Goal: Check status: Check status

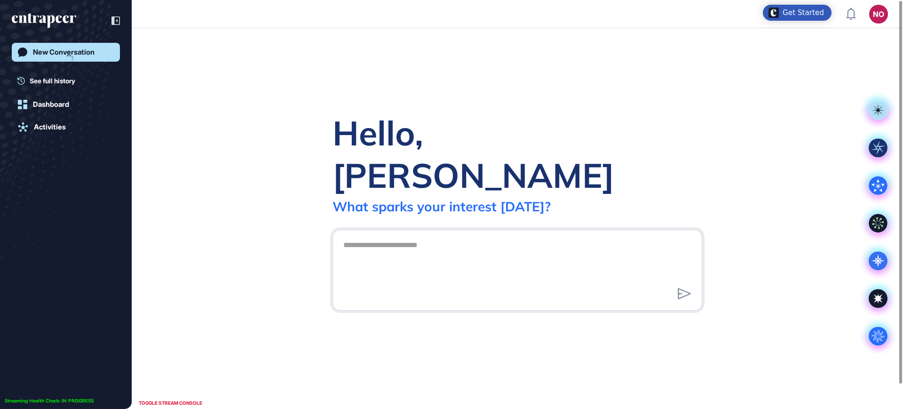
scroll to position [0, 0]
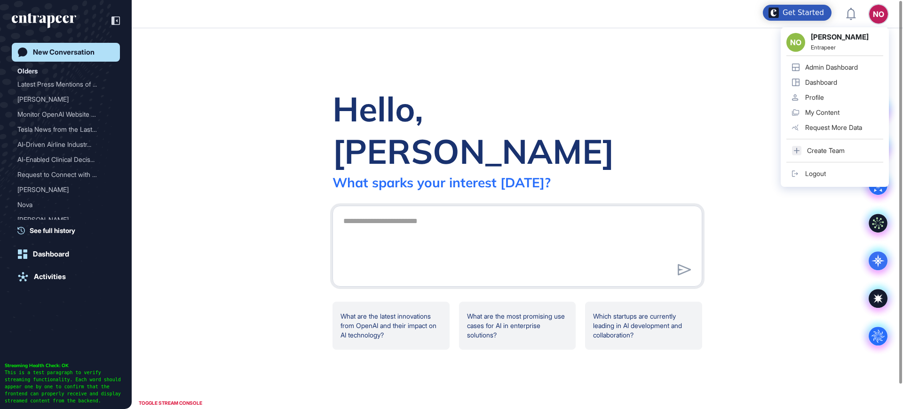
click at [837, 68] on div "Admin Dashboard" at bounding box center [831, 67] width 53 height 8
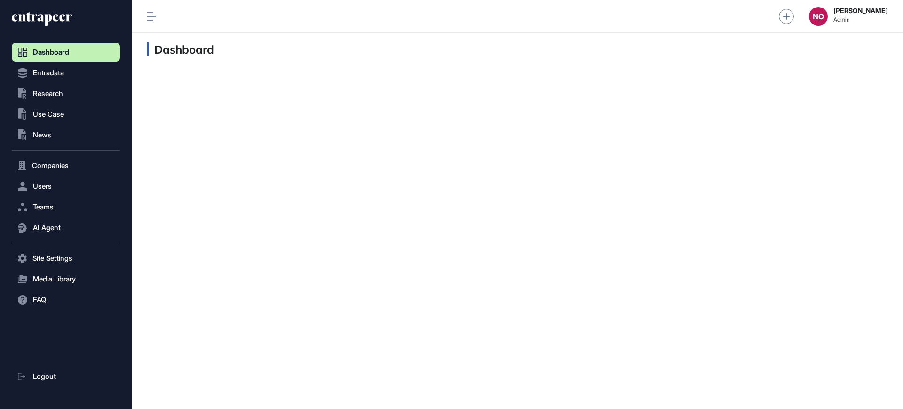
scroll to position [0, 0]
click at [75, 93] on button ".st0{fill:currentColor} Research" at bounding box center [66, 93] width 108 height 19
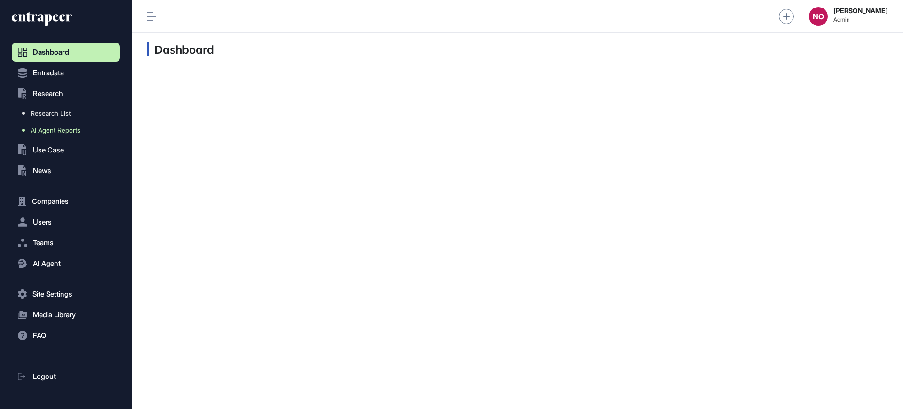
click at [59, 129] on span "AI Agent Reports" at bounding box center [56, 130] width 50 height 8
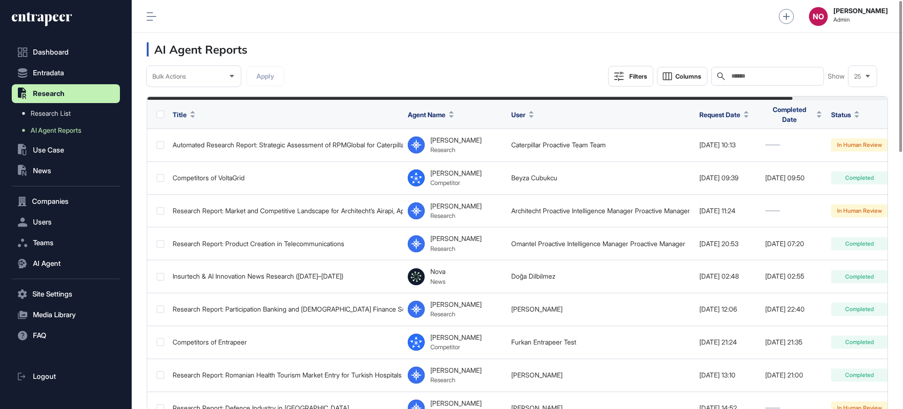
click at [616, 73] on icon at bounding box center [618, 75] width 9 height 9
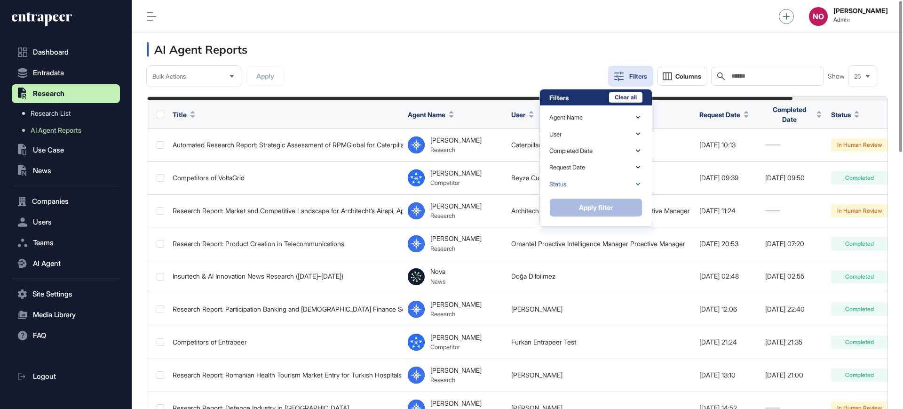
click at [574, 183] on div "Status" at bounding box center [595, 184] width 93 height 16
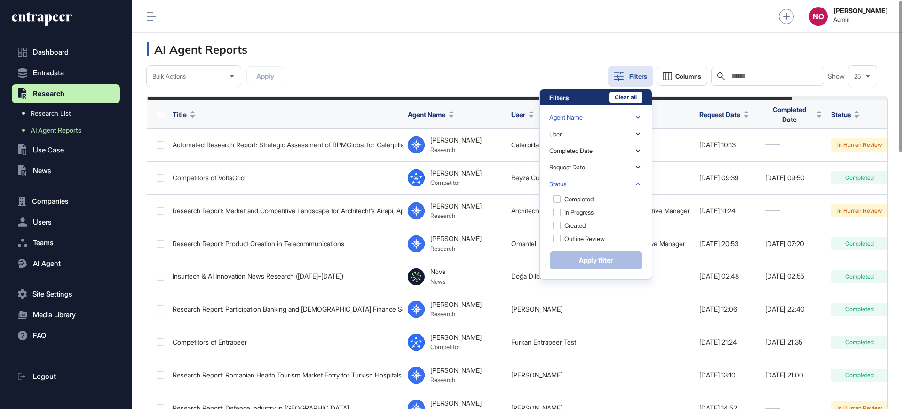
click at [581, 115] on div "Agent Name" at bounding box center [565, 117] width 33 height 7
click at [584, 133] on div "[PERSON_NAME] (curation-manager)" at bounding box center [594, 136] width 91 height 20
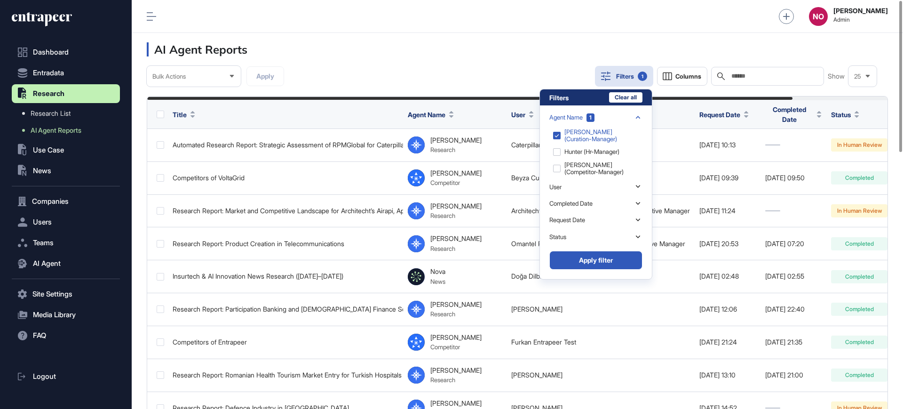
click at [588, 260] on button "Apply filter" at bounding box center [595, 260] width 93 height 19
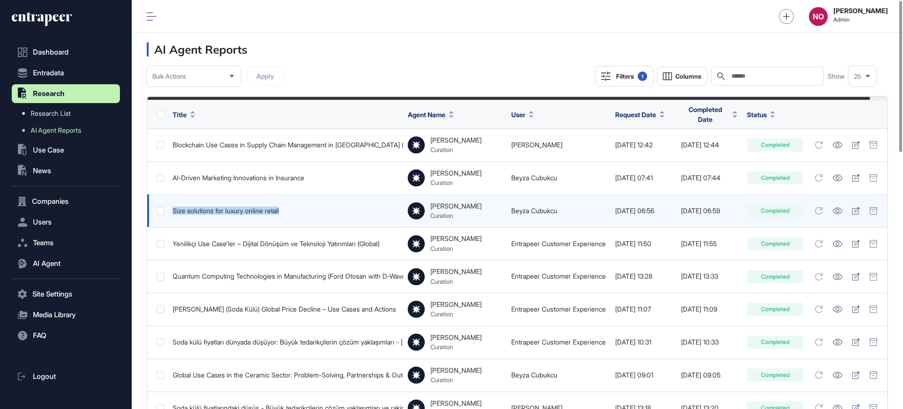
drag, startPoint x: 167, startPoint y: 206, endPoint x: 324, endPoint y: 204, distance: 157.1
click at [318, 204] on tr "Size solutions for luxury online retail [PERSON_NAME] Curation Beyza Cubukcu [D…" at bounding box center [518, 210] width 742 height 33
click at [347, 207] on div "Size solutions for luxury online retail" at bounding box center [286, 211] width 226 height 8
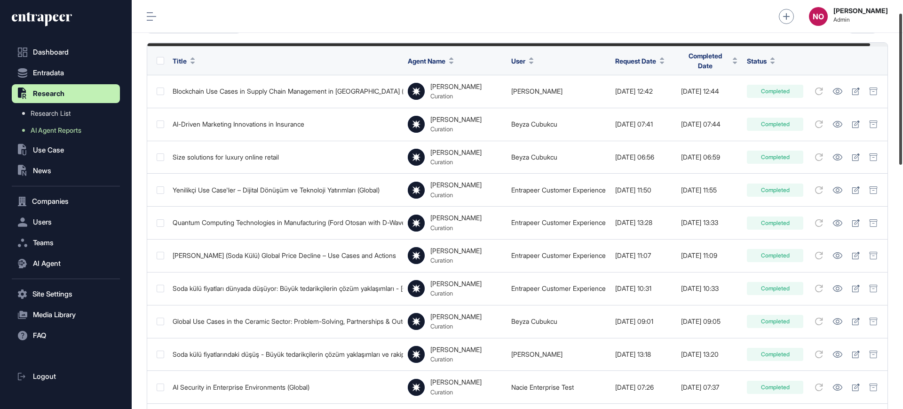
scroll to position [34, 0]
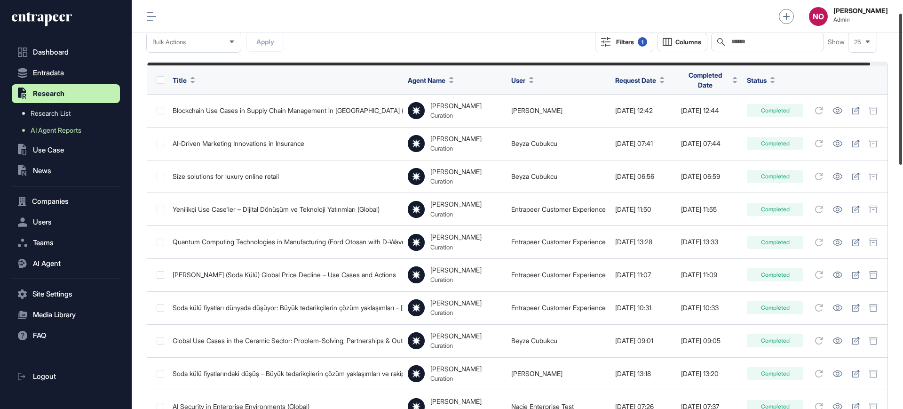
drag, startPoint x: 902, startPoint y: 129, endPoint x: 902, endPoint y: 142, distance: 12.7
click at [902, 142] on div at bounding box center [900, 89] width 3 height 151
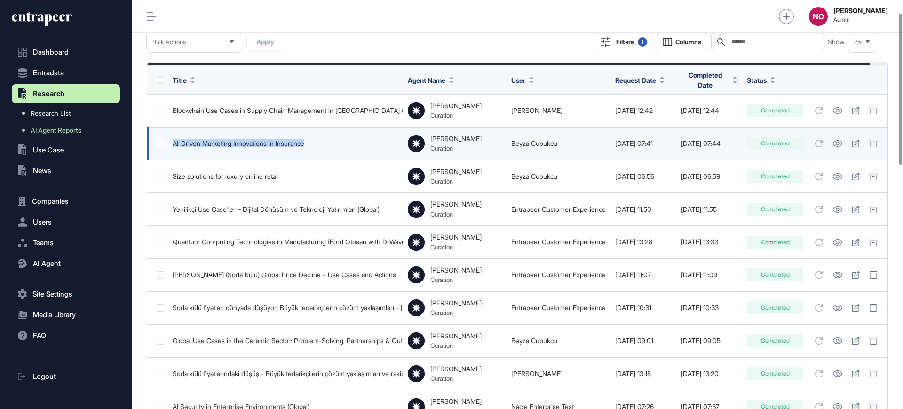
drag, startPoint x: 310, startPoint y: 131, endPoint x: 155, endPoint y: 138, distance: 155.8
click at [155, 138] on tr "AI-Driven Marketing Innovations in Insurance [PERSON_NAME] Curation Beyza Cubuk…" at bounding box center [518, 143] width 742 height 33
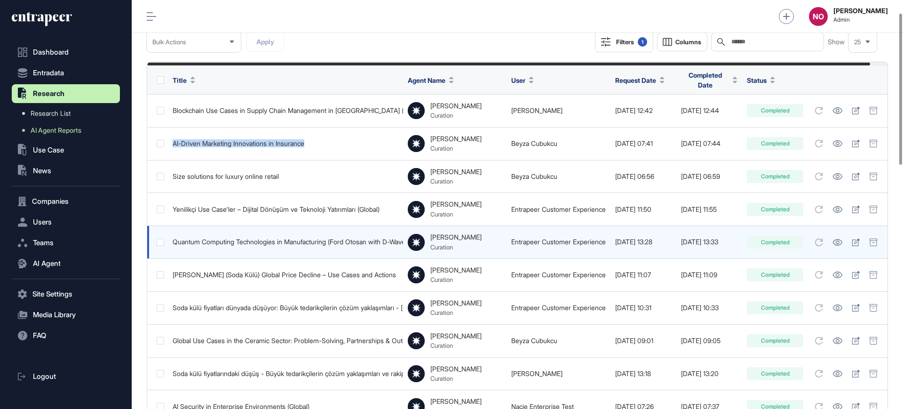
copy tr "AI-Driven Marketing Innovations in Insurance"
